Goal: Task Accomplishment & Management: Use online tool/utility

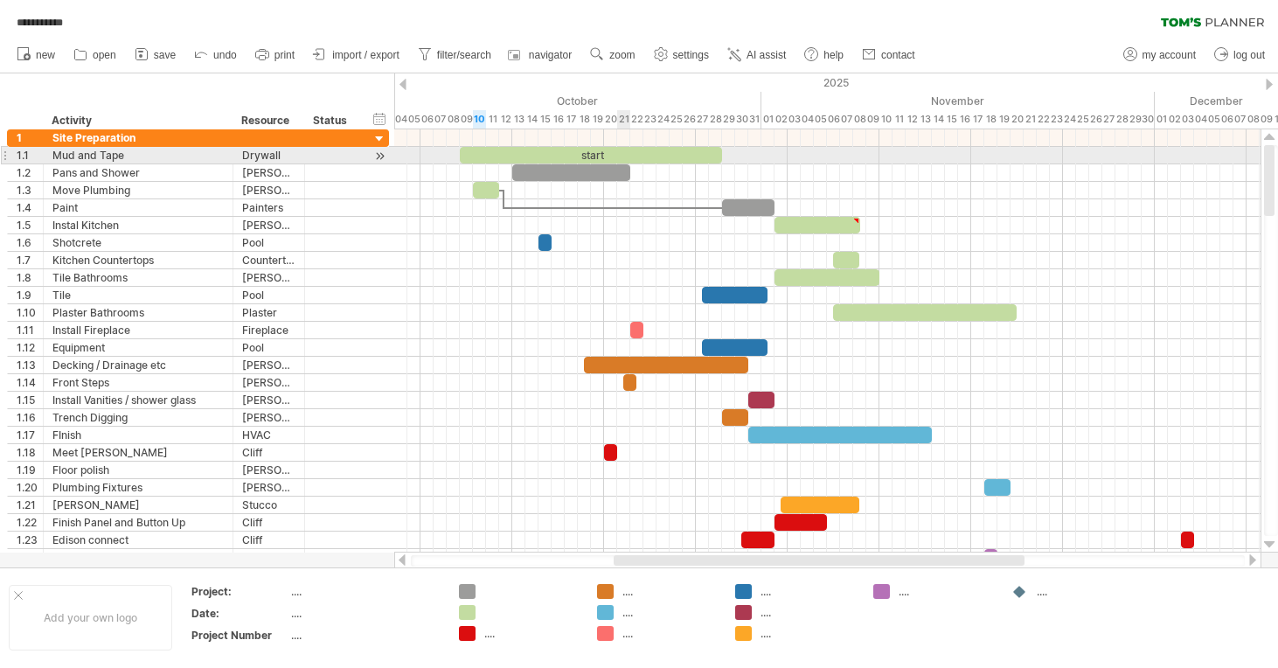
click at [622, 150] on div "start" at bounding box center [591, 155] width 262 height 17
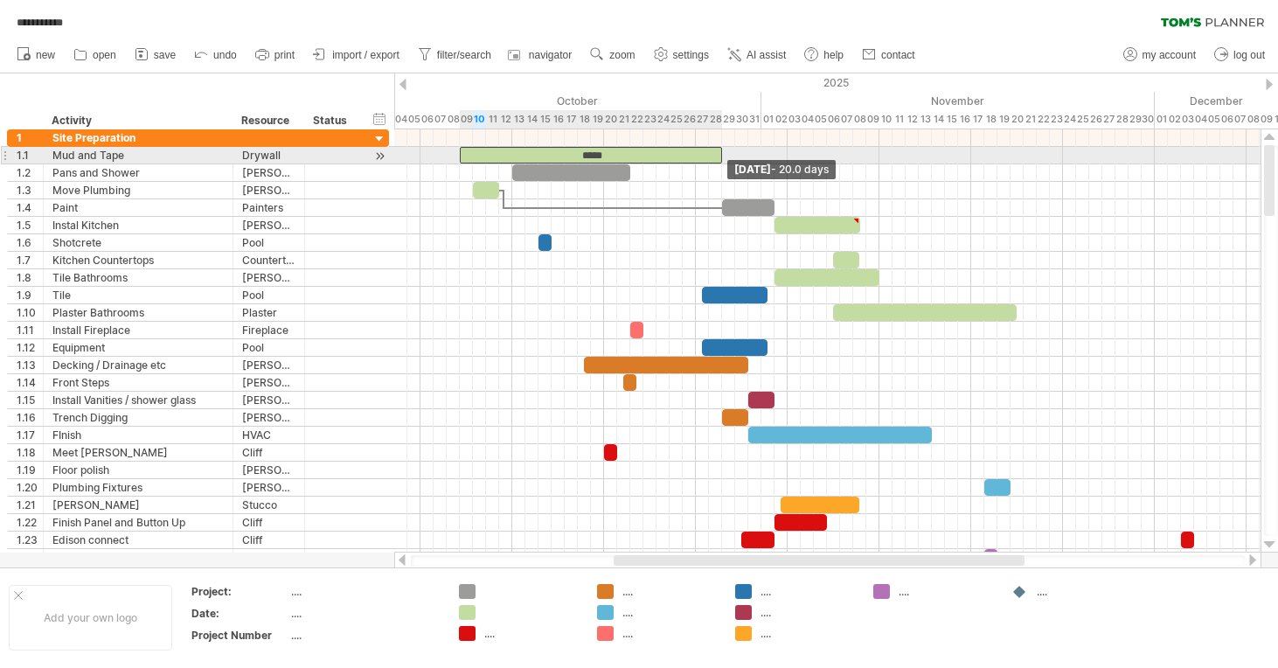
click at [722, 150] on span at bounding box center [722, 155] width 7 height 17
drag, startPoint x: 677, startPoint y: 154, endPoint x: 729, endPoint y: 150, distance: 52.6
click at [729, 150] on div "*****" at bounding box center [643, 155] width 262 height 17
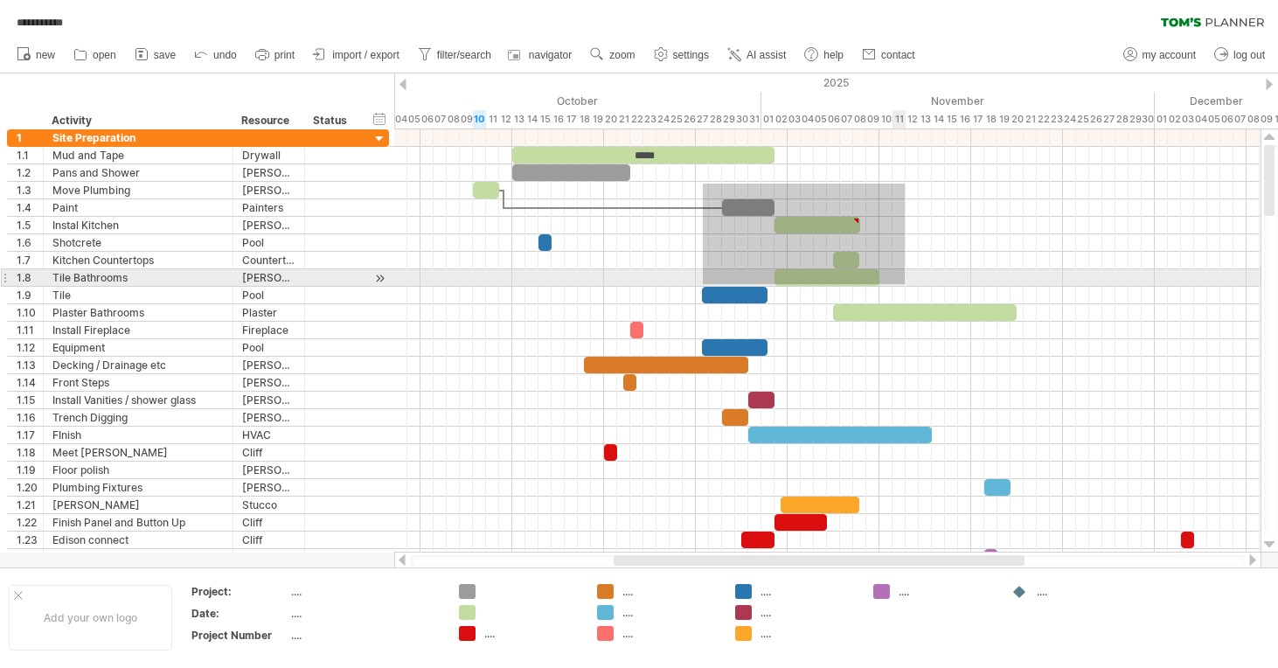
drag, startPoint x: 703, startPoint y: 184, endPoint x: 905, endPoint y: 284, distance: 225.6
click at [905, 284] on div at bounding box center [827, 347] width 867 height 437
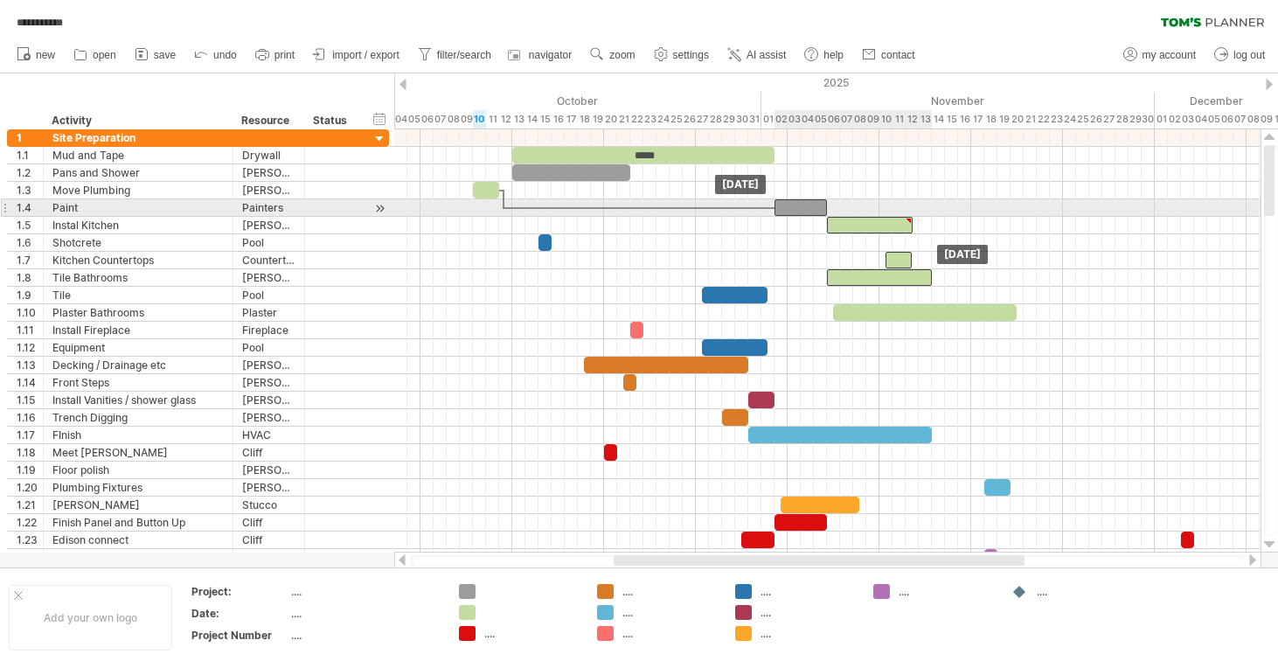
drag, startPoint x: 811, startPoint y: 219, endPoint x: 862, endPoint y: 212, distance: 51.1
click at [862, 212] on div "***** [DATE] [DATE]" at bounding box center [827, 340] width 867 height 423
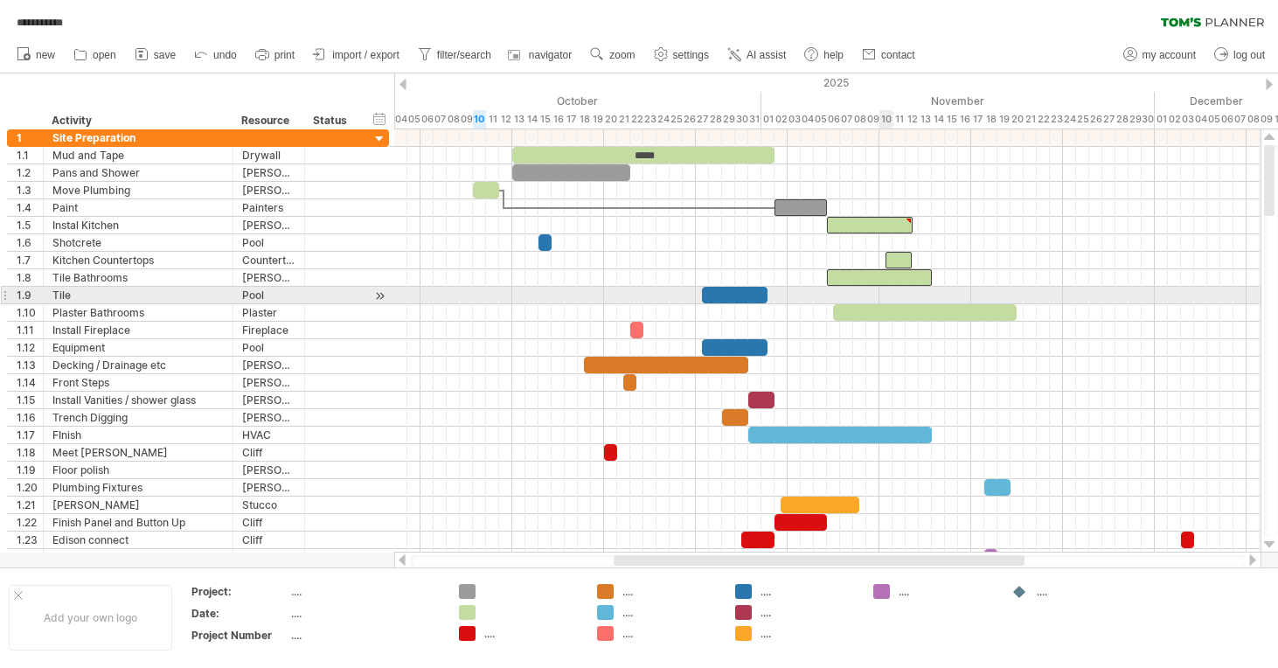
click at [891, 292] on div at bounding box center [827, 295] width 867 height 17
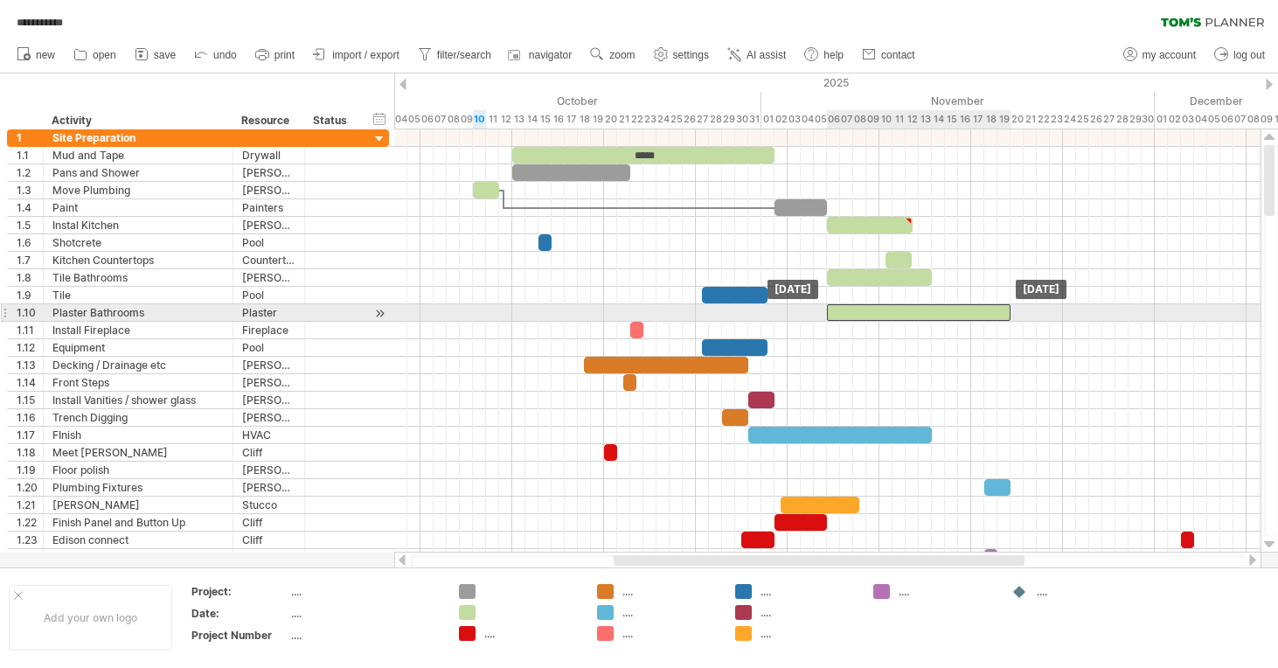
click at [873, 308] on div at bounding box center [919, 312] width 184 height 17
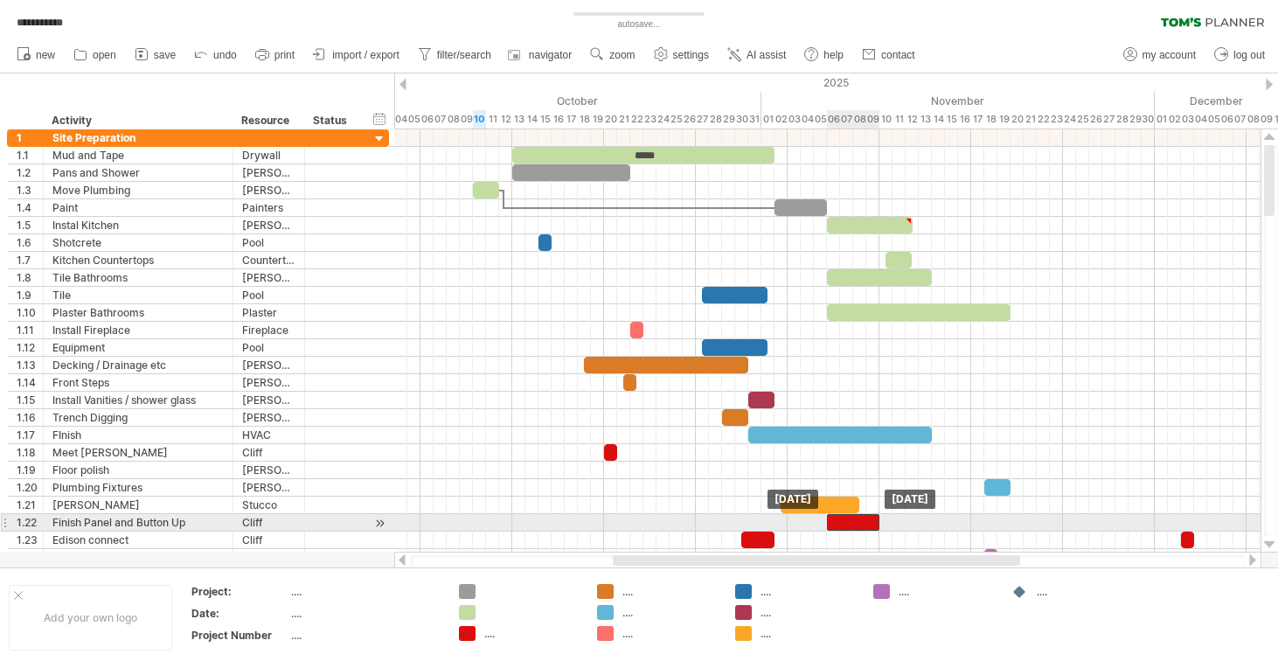
drag, startPoint x: 802, startPoint y: 526, endPoint x: 853, endPoint y: 529, distance: 50.8
click at [853, 529] on div at bounding box center [853, 522] width 52 height 17
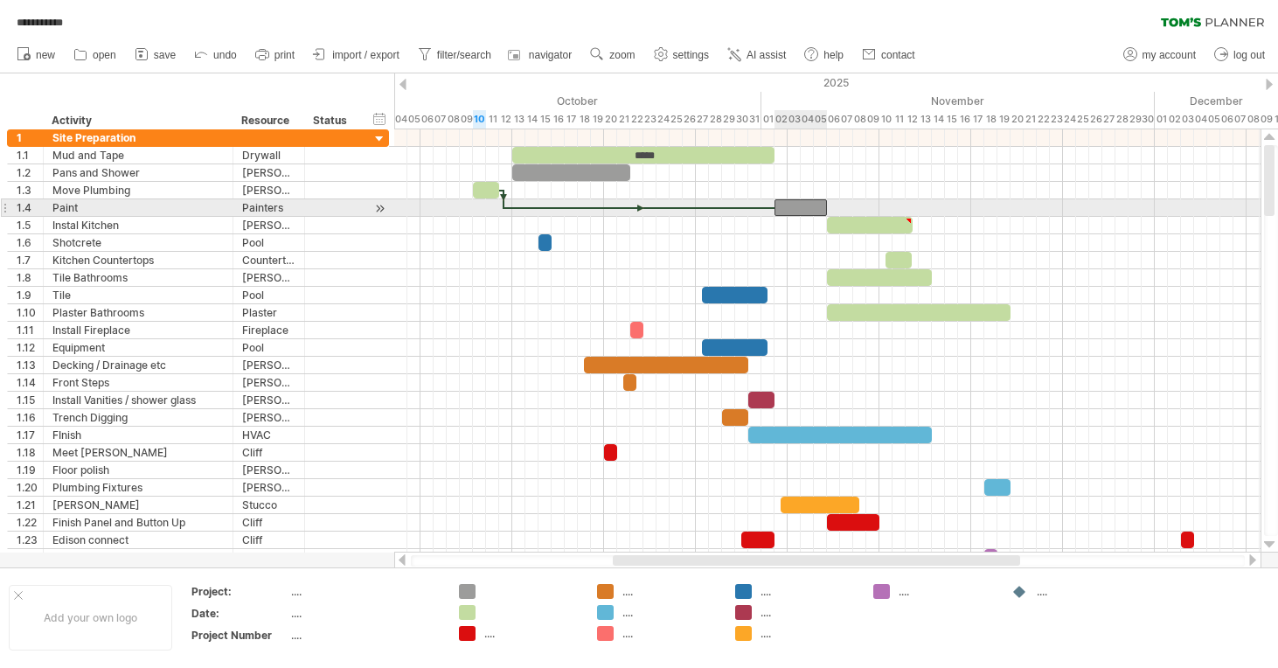
click at [790, 201] on div at bounding box center [801, 207] width 52 height 17
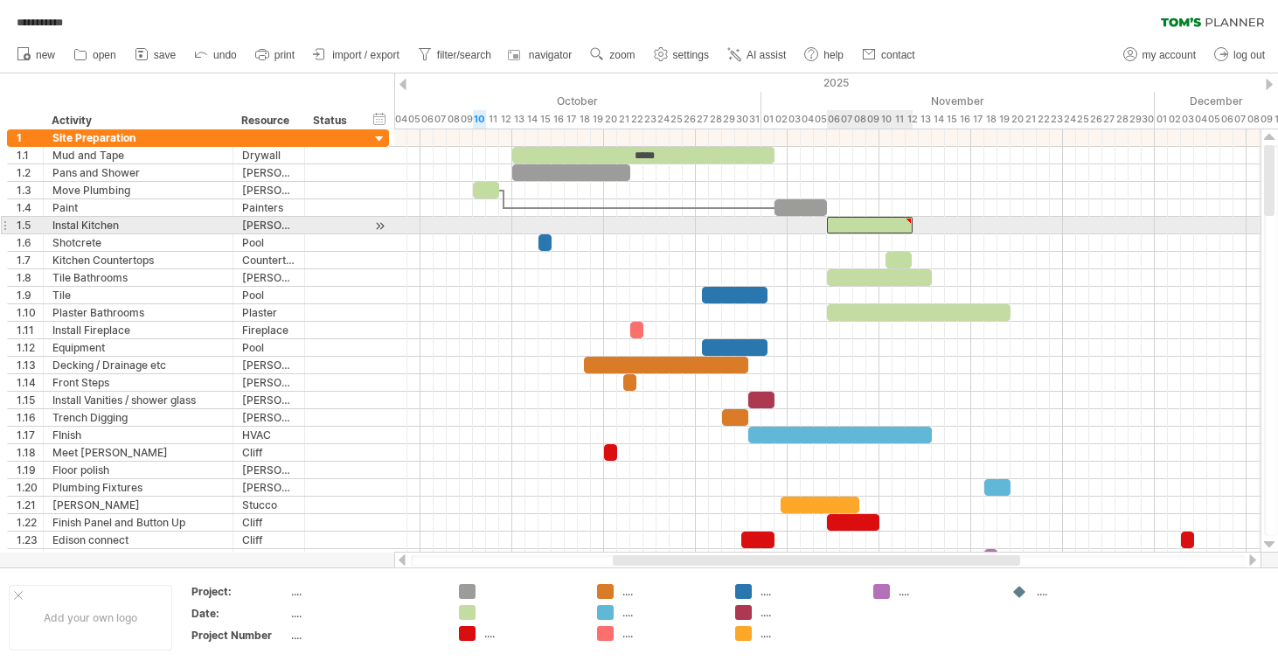
click at [884, 224] on div at bounding box center [870, 225] width 86 height 17
drag, startPoint x: 913, startPoint y: 223, endPoint x: 880, endPoint y: 223, distance: 33.2
click at [880, 223] on span at bounding box center [879, 225] width 7 height 17
drag, startPoint x: 855, startPoint y: 224, endPoint x: 837, endPoint y: 224, distance: 18.4
click at [837, 224] on div at bounding box center [833, 225] width 52 height 17
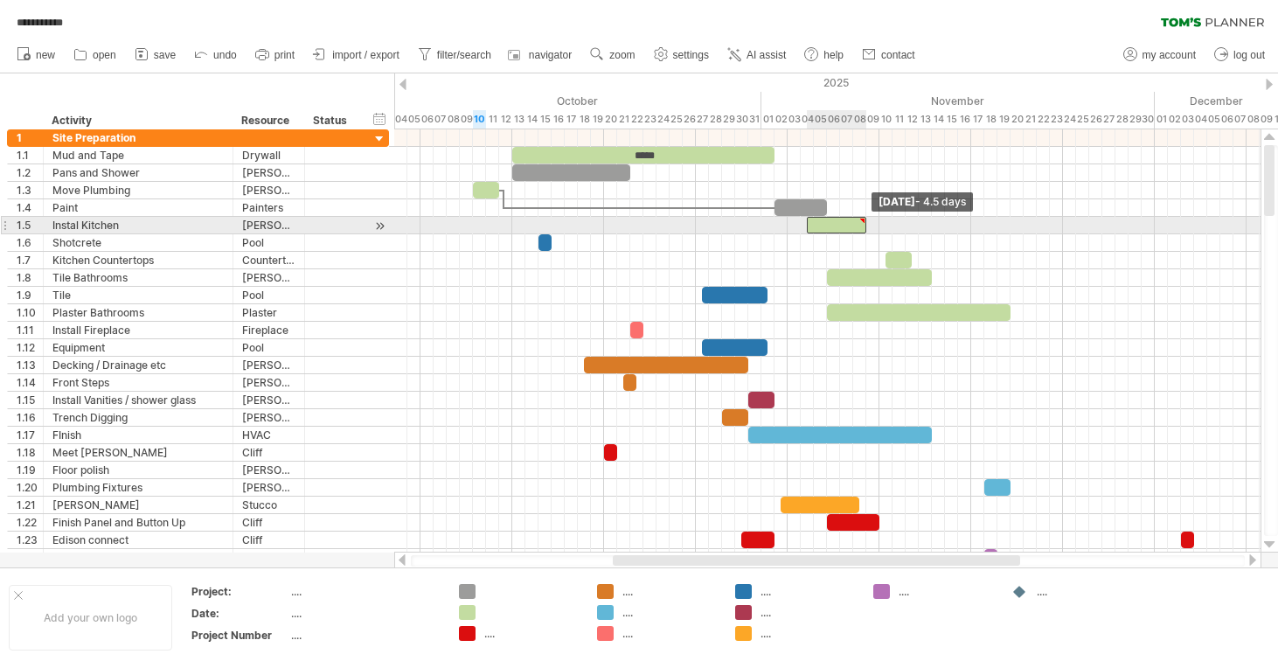
click at [869, 225] on span at bounding box center [866, 225] width 7 height 17
